Goal: Transaction & Acquisition: Book appointment/travel/reservation

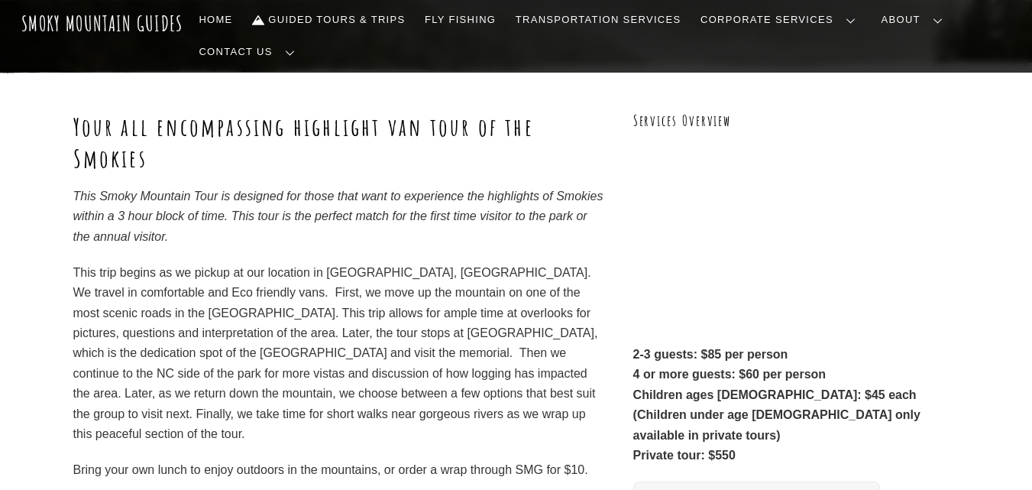
scroll to position [214, 0]
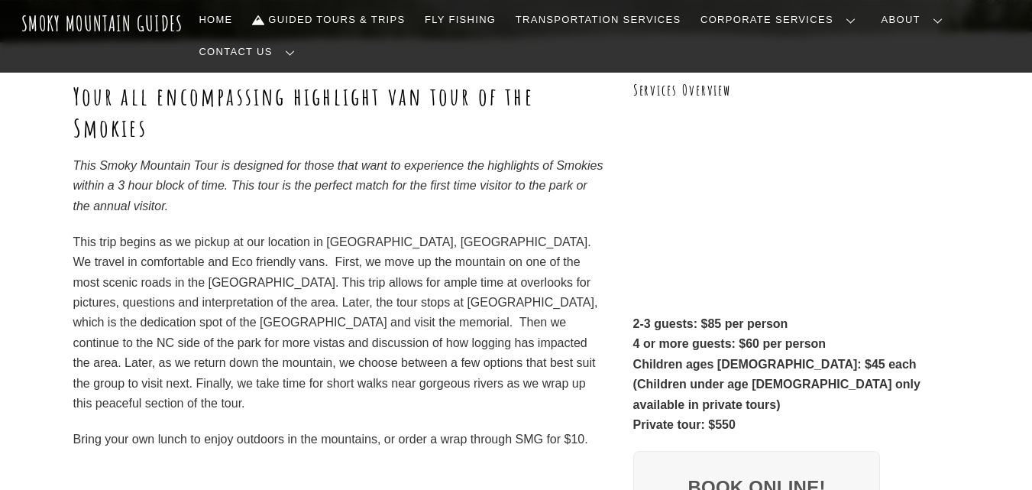
click at [493, 448] on div "Your all encompassing highlight van tour of the Smokies This Smoky Mountain Tou…" at bounding box center [339, 339] width 532 height 519
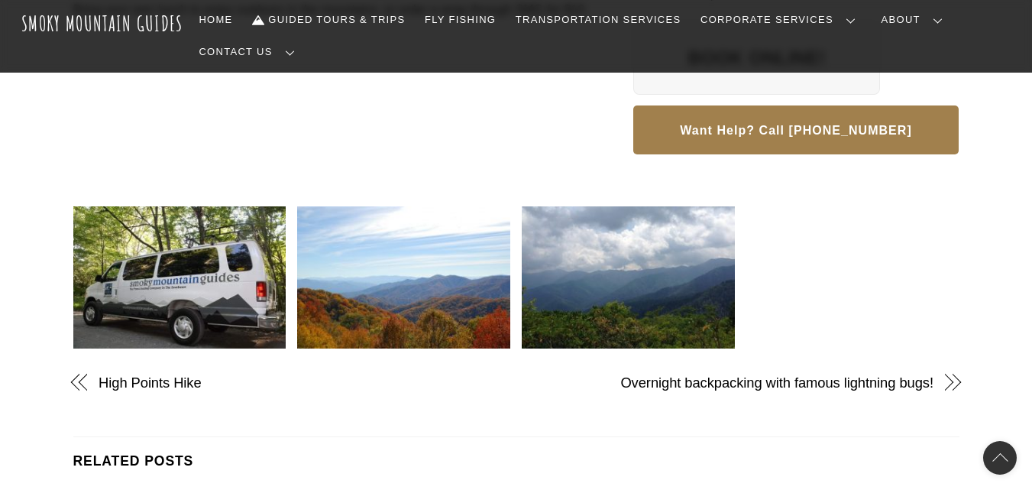
scroll to position [642, 0]
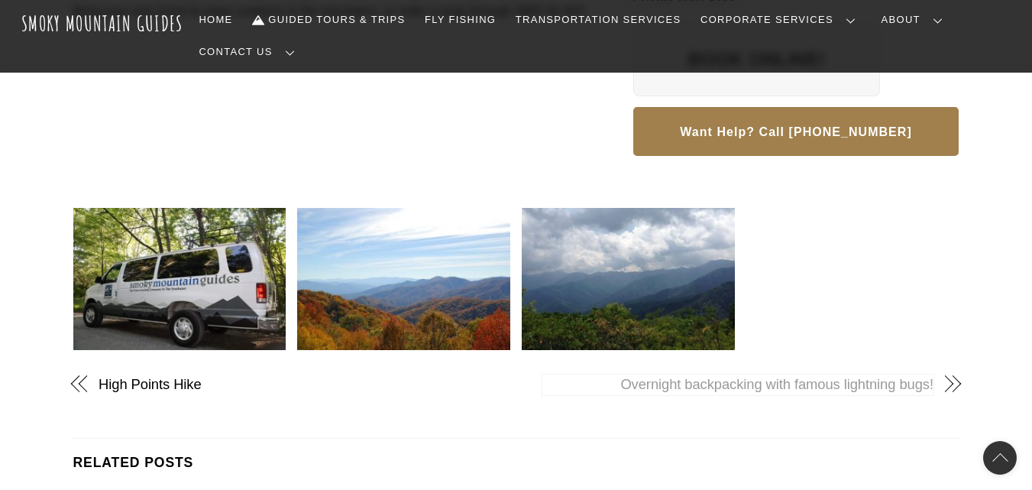
click at [952, 377] on span at bounding box center [952, 384] width 14 height 14
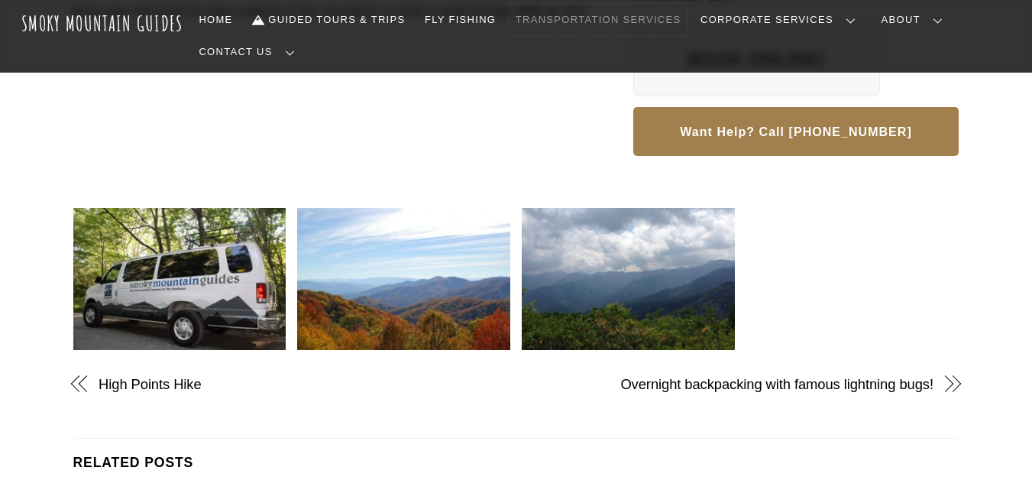
click at [595, 16] on link "Transportation Services" at bounding box center [597, 20] width 177 height 32
